Goal: Communication & Community: Answer question/provide support

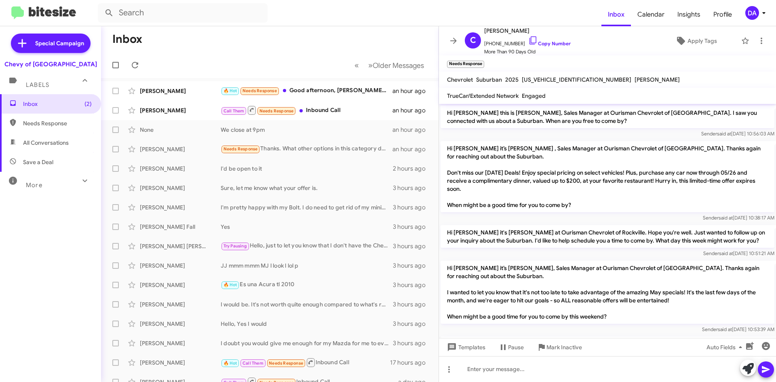
scroll to position [701, 0]
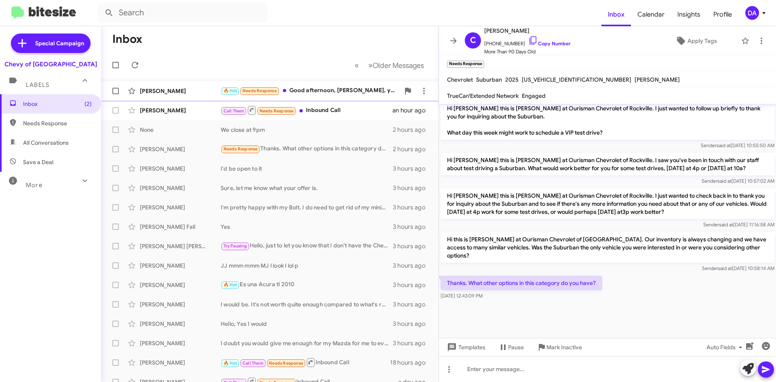
click at [332, 88] on div "🔥 Hot Needs Response Good afternoon, [PERSON_NAME], yes, we came by twice to th…" at bounding box center [310, 90] width 179 height 9
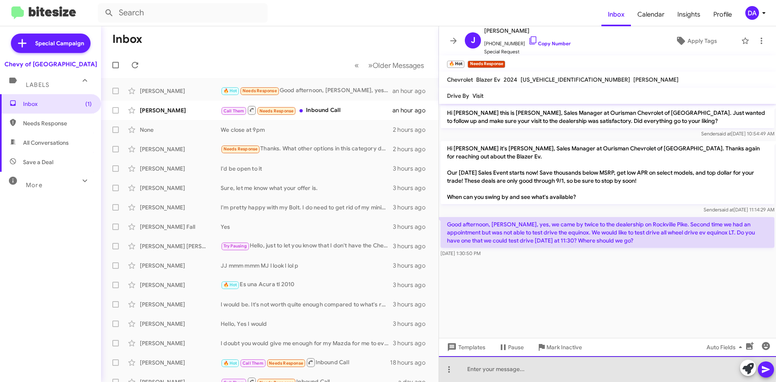
click at [542, 365] on div at bounding box center [607, 369] width 337 height 26
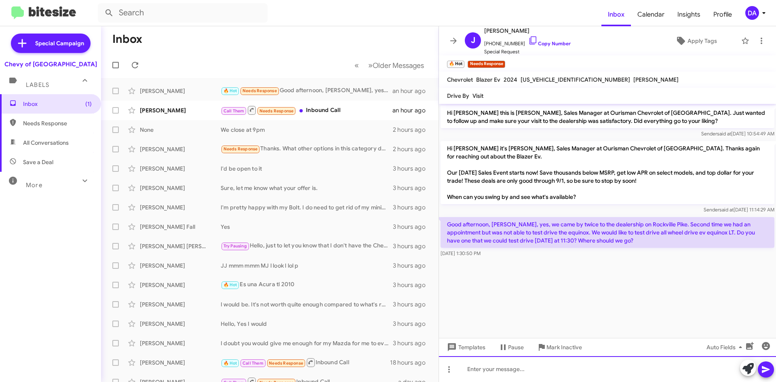
click at [479, 373] on div at bounding box center [607, 369] width 337 height 26
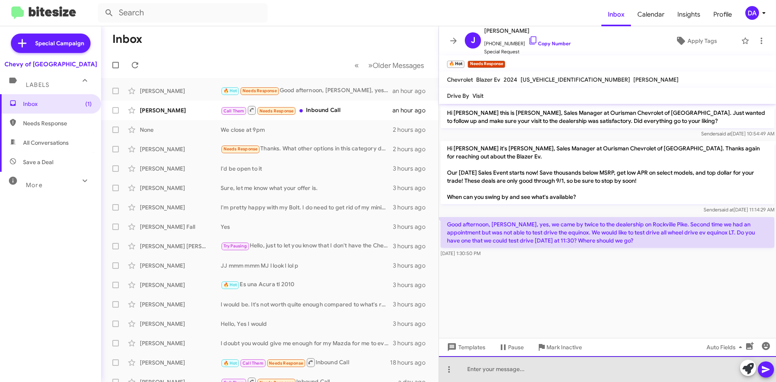
click at [573, 371] on div at bounding box center [607, 369] width 337 height 26
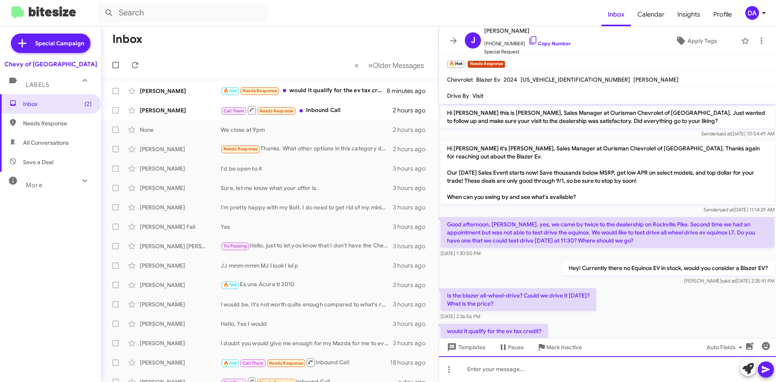
scroll to position [24, 0]
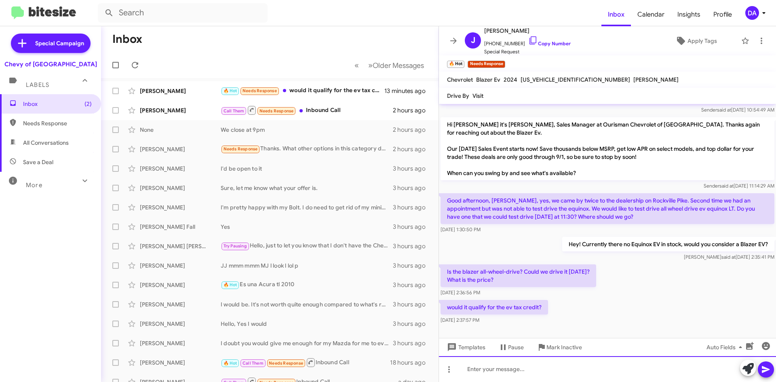
click at [581, 373] on div at bounding box center [607, 369] width 337 height 26
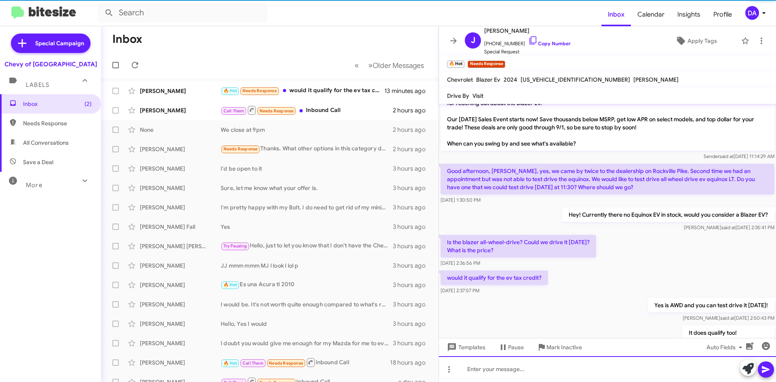
scroll to position [0, 0]
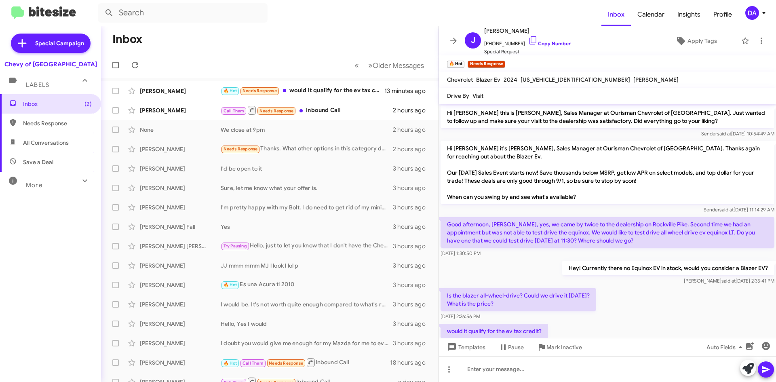
drag, startPoint x: 555, startPoint y: 44, endPoint x: 343, endPoint y: 49, distance: 211.8
click at [554, 44] on link "Copy Number" at bounding box center [549, 43] width 42 height 6
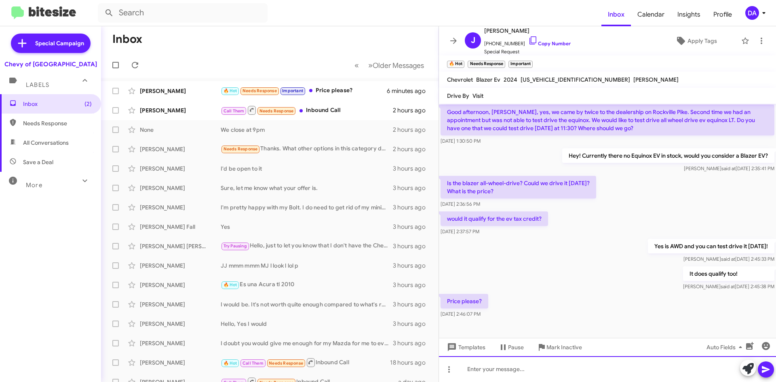
drag, startPoint x: 533, startPoint y: 364, endPoint x: 527, endPoint y: 364, distance: 6.5
click at [533, 364] on div at bounding box center [607, 369] width 337 height 26
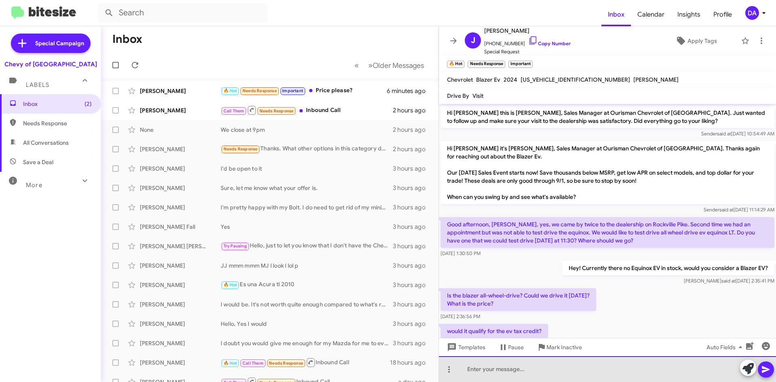
click at [510, 374] on div at bounding box center [607, 369] width 337 height 26
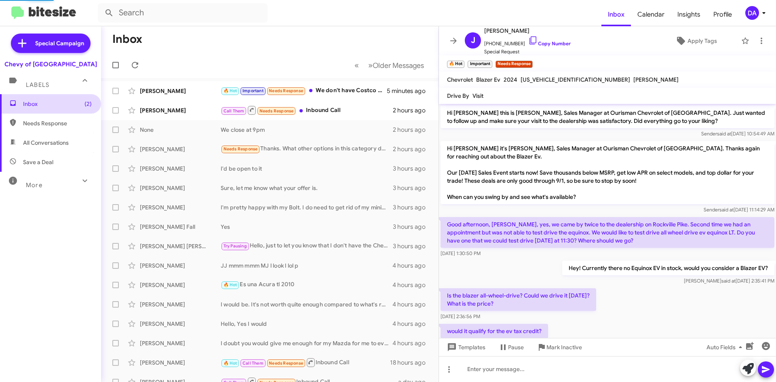
scroll to position [201, 0]
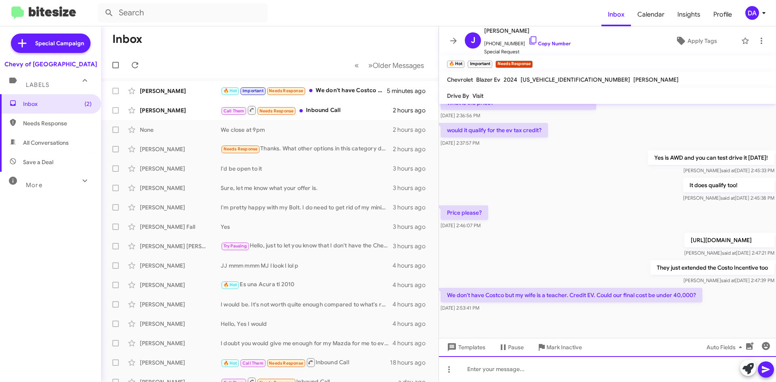
click at [525, 364] on div at bounding box center [607, 369] width 337 height 26
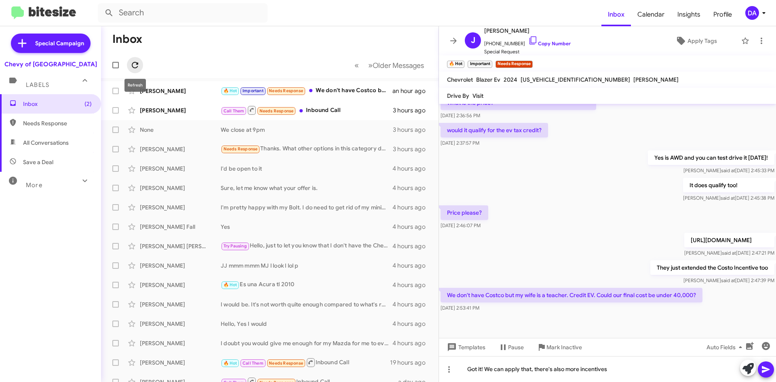
click at [139, 65] on icon at bounding box center [135, 65] width 10 height 10
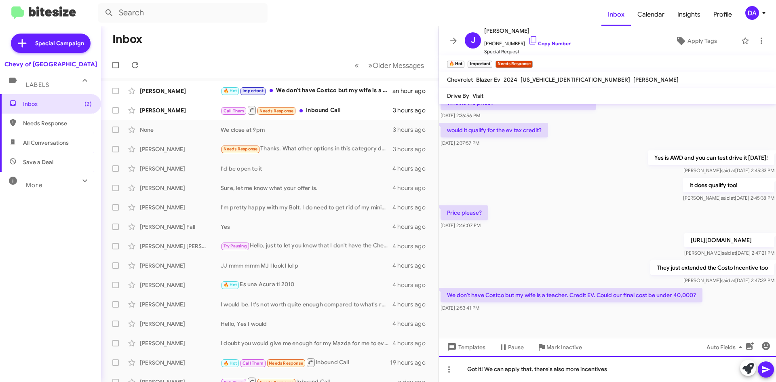
click at [616, 366] on div "Got it! We can apply that, there's also more incentives" at bounding box center [607, 369] width 337 height 26
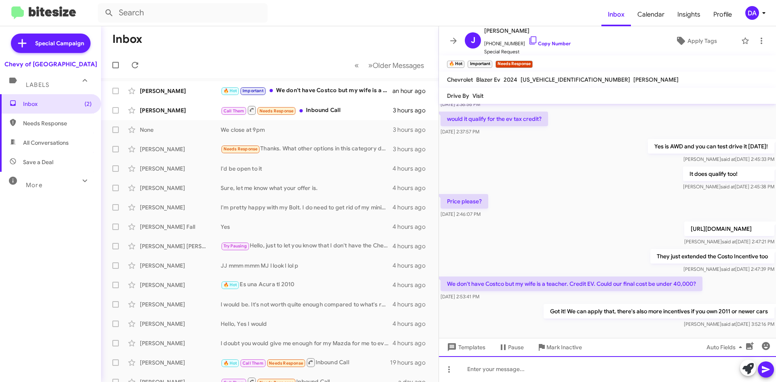
scroll to position [230, 0]
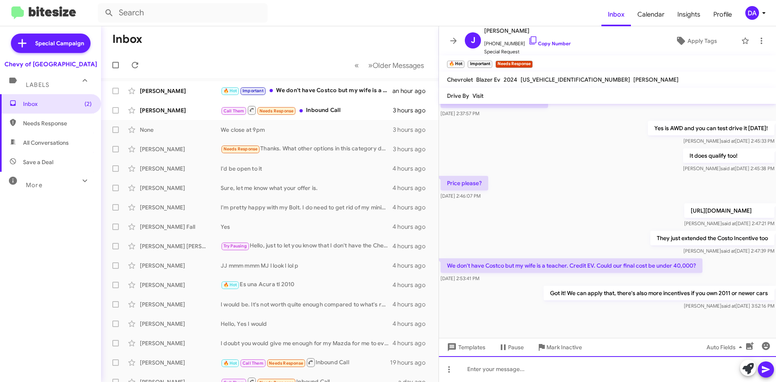
click at [567, 365] on div at bounding box center [607, 369] width 337 height 26
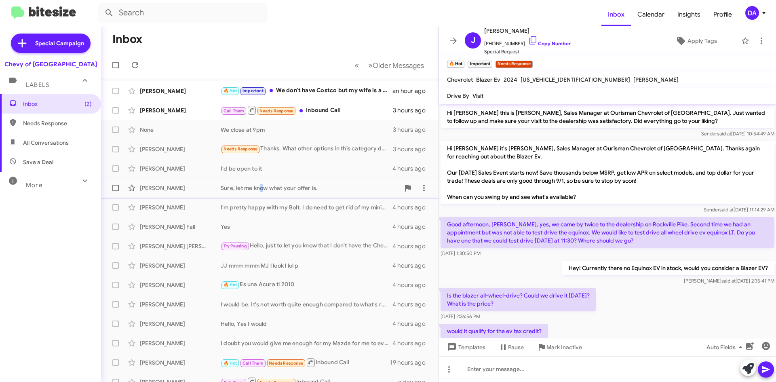
click at [258, 184] on div "Sure, let me know what your offer is." at bounding box center [310, 188] width 179 height 8
